Goal: Task Accomplishment & Management: Manage account settings

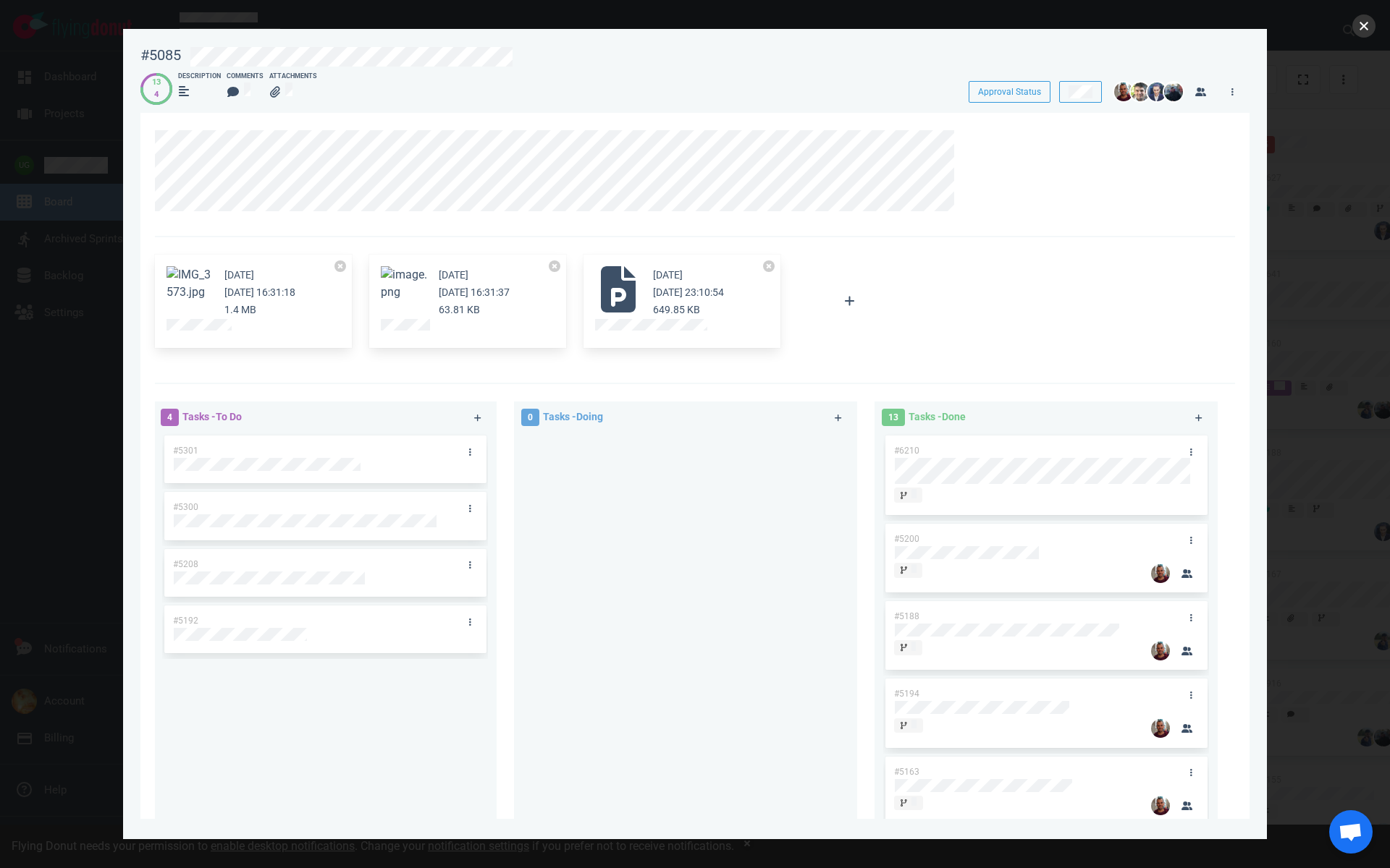
click at [1355, 31] on button "close" at bounding box center [1363, 25] width 23 height 23
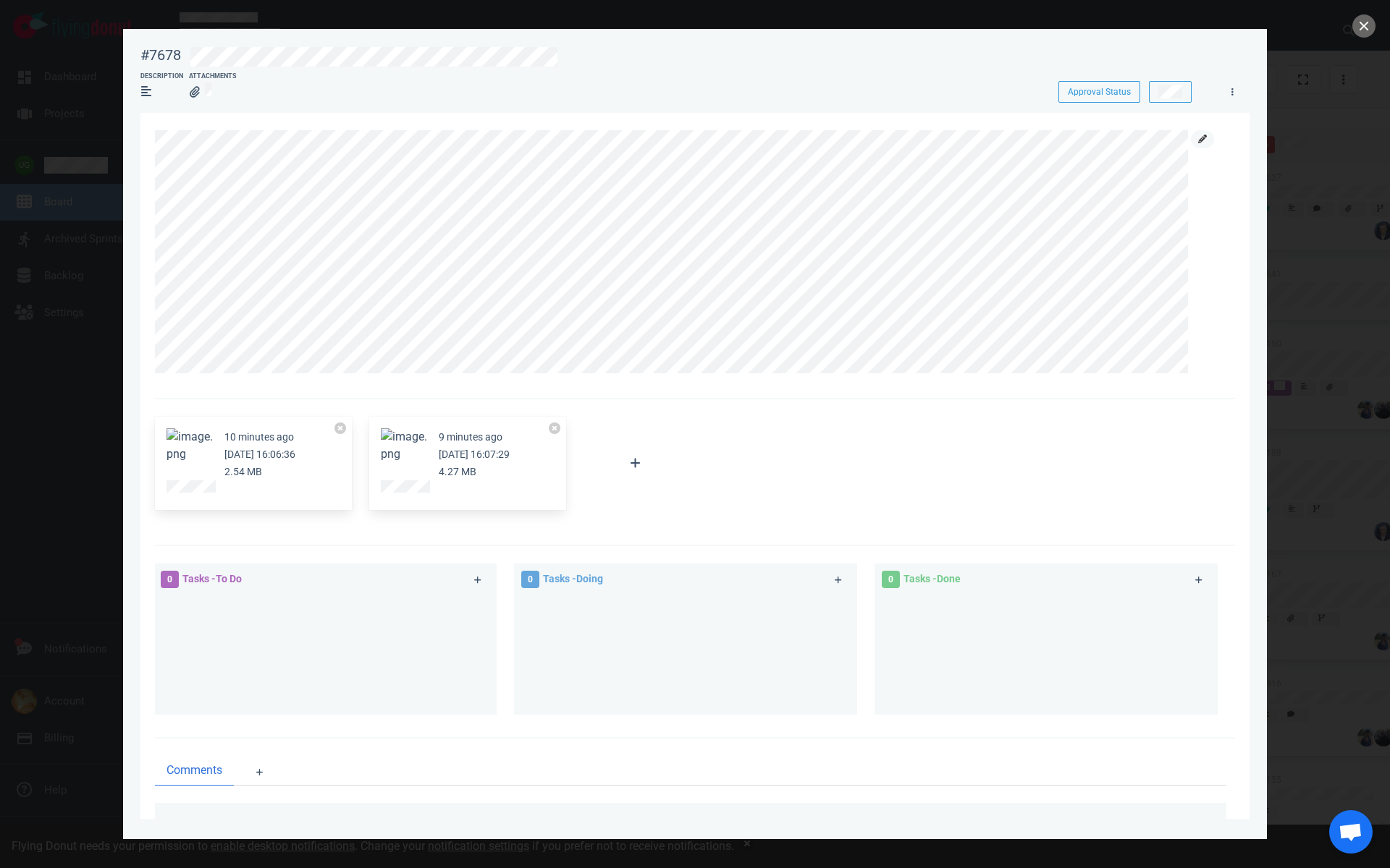
click at [1200, 145] on link at bounding box center [1202, 139] width 23 height 18
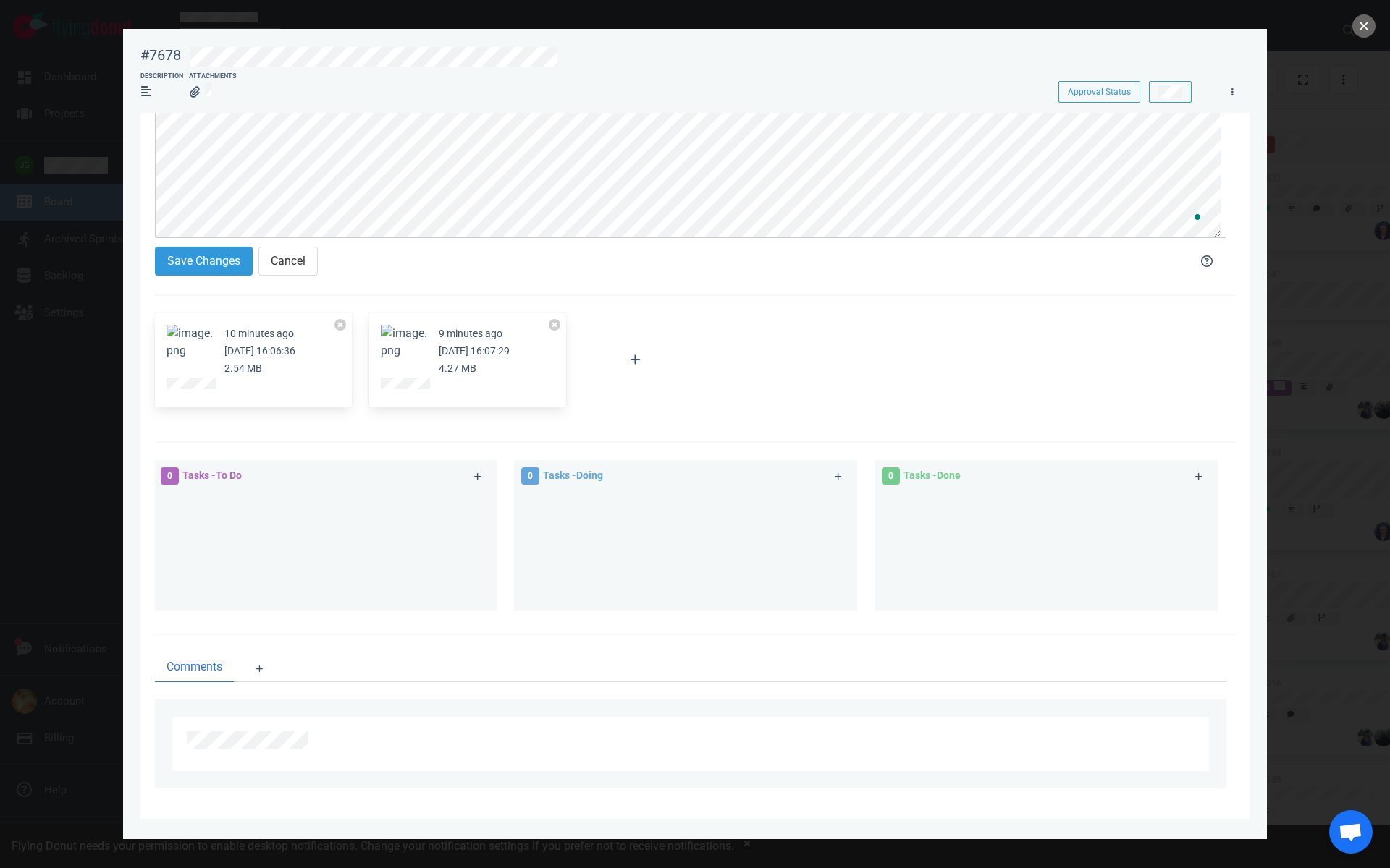
scroll to position [147, 0]
click at [210, 263] on button "Save Changes" at bounding box center [204, 261] width 97 height 29
